Goal: Task Accomplishment & Management: Manage account settings

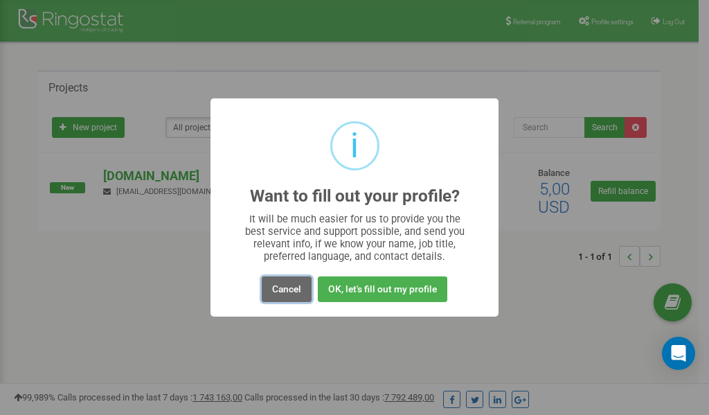
click at [282, 288] on button "Cancel" at bounding box center [287, 289] width 50 height 26
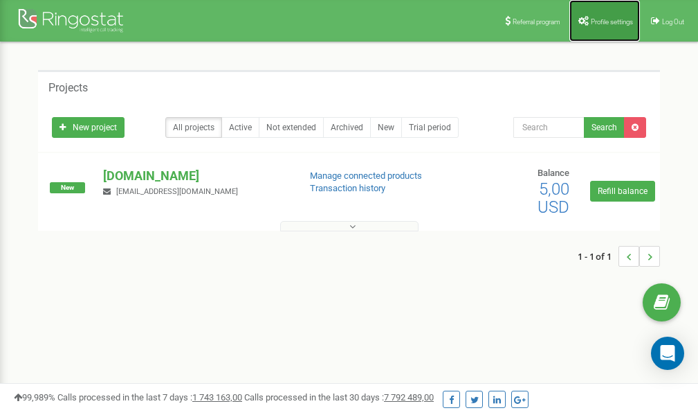
click at [597, 18] on span "Profile settings" at bounding box center [612, 22] width 42 height 8
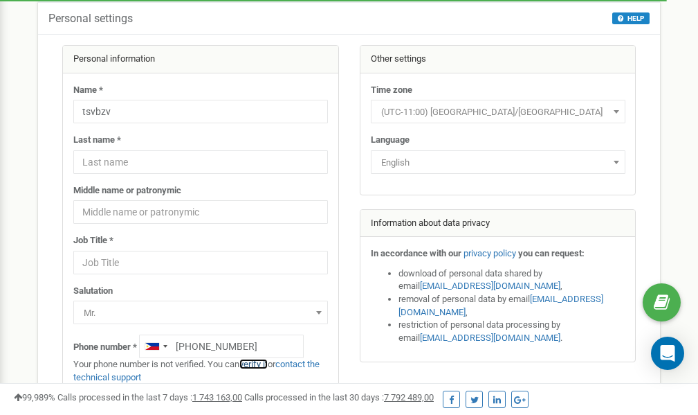
click at [260, 365] on link "verify it" at bounding box center [253, 363] width 28 height 10
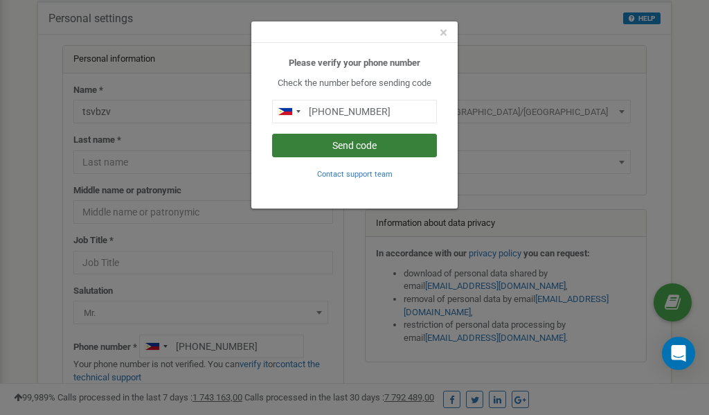
click at [356, 142] on button "Send code" at bounding box center [354, 146] width 165 height 24
